Goal: Task Accomplishment & Management: Manage account settings

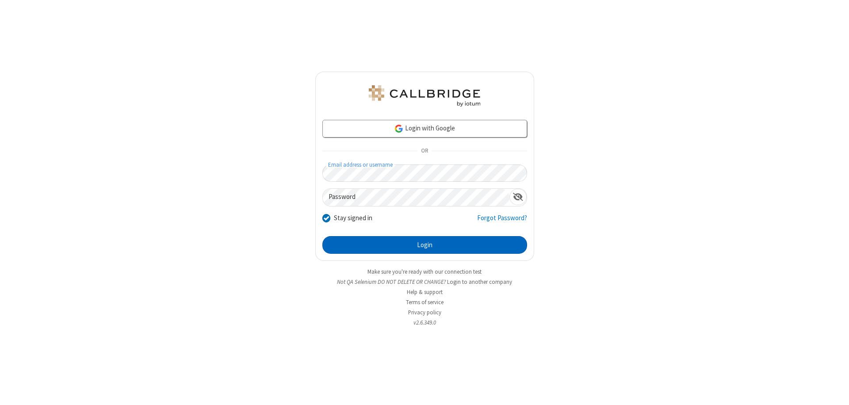
click at [424, 245] on button "Login" at bounding box center [424, 245] width 205 height 18
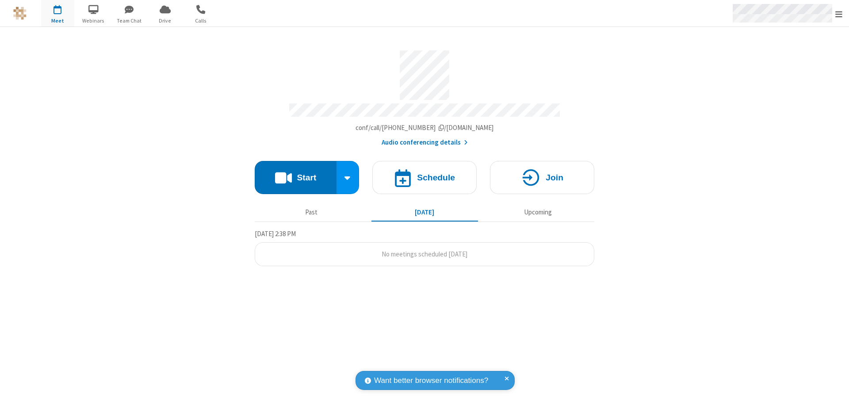
click at [839, 14] on span "Open menu" at bounding box center [838, 14] width 7 height 9
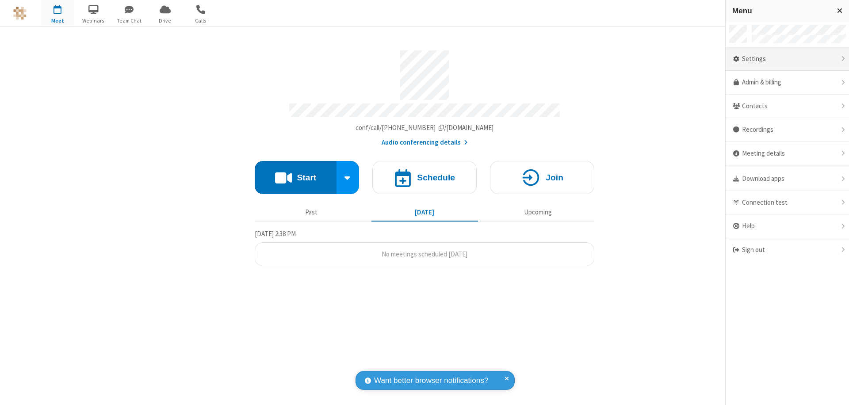
click at [801, 59] on div "Settings" at bounding box center [787, 59] width 123 height 24
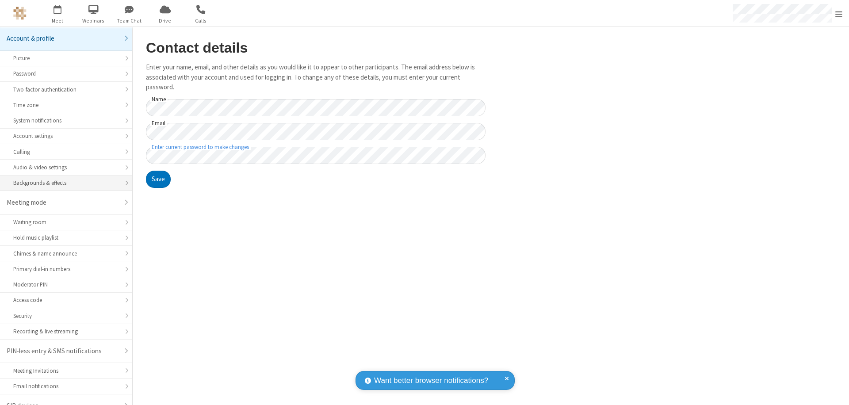
click at [63, 179] on div "Backgrounds & effects" at bounding box center [66, 183] width 106 height 8
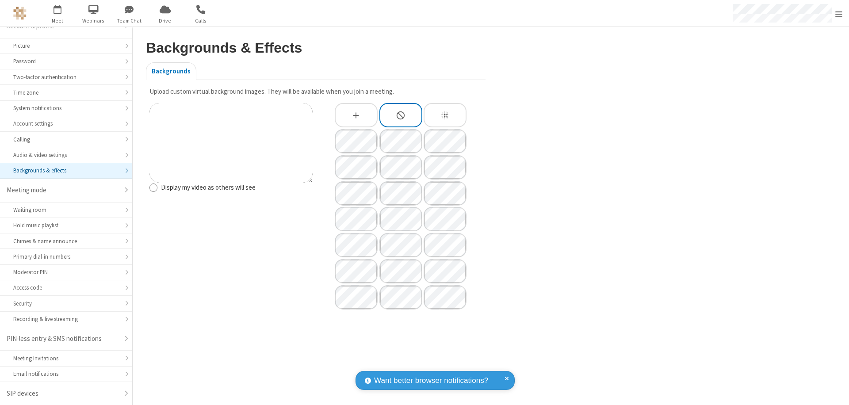
type input "C:\fakepath\virtual_background_test.jpg"
